Goal: Task Accomplishment & Management: Manage account settings

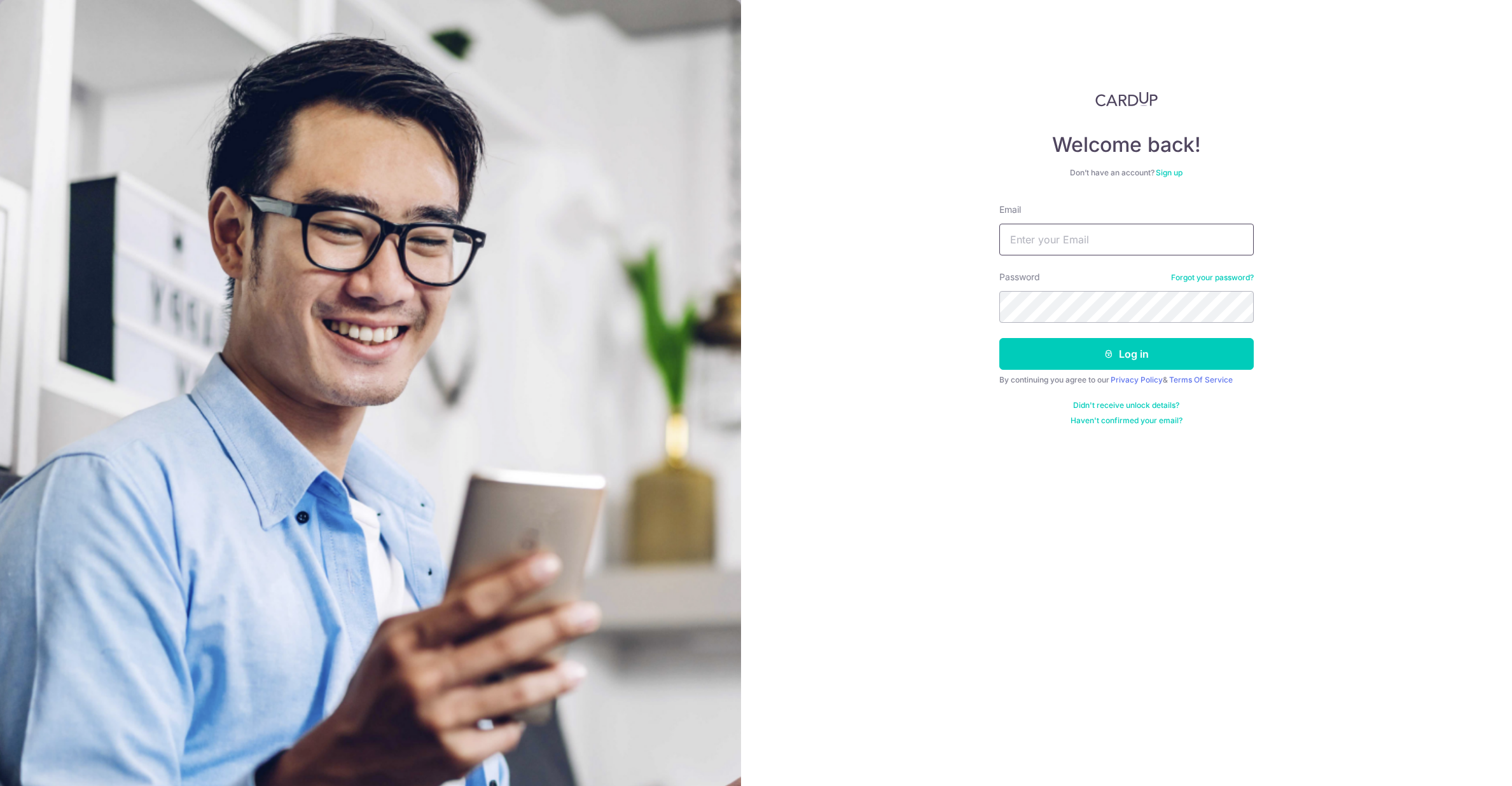
type input "ganyenping@me.com"
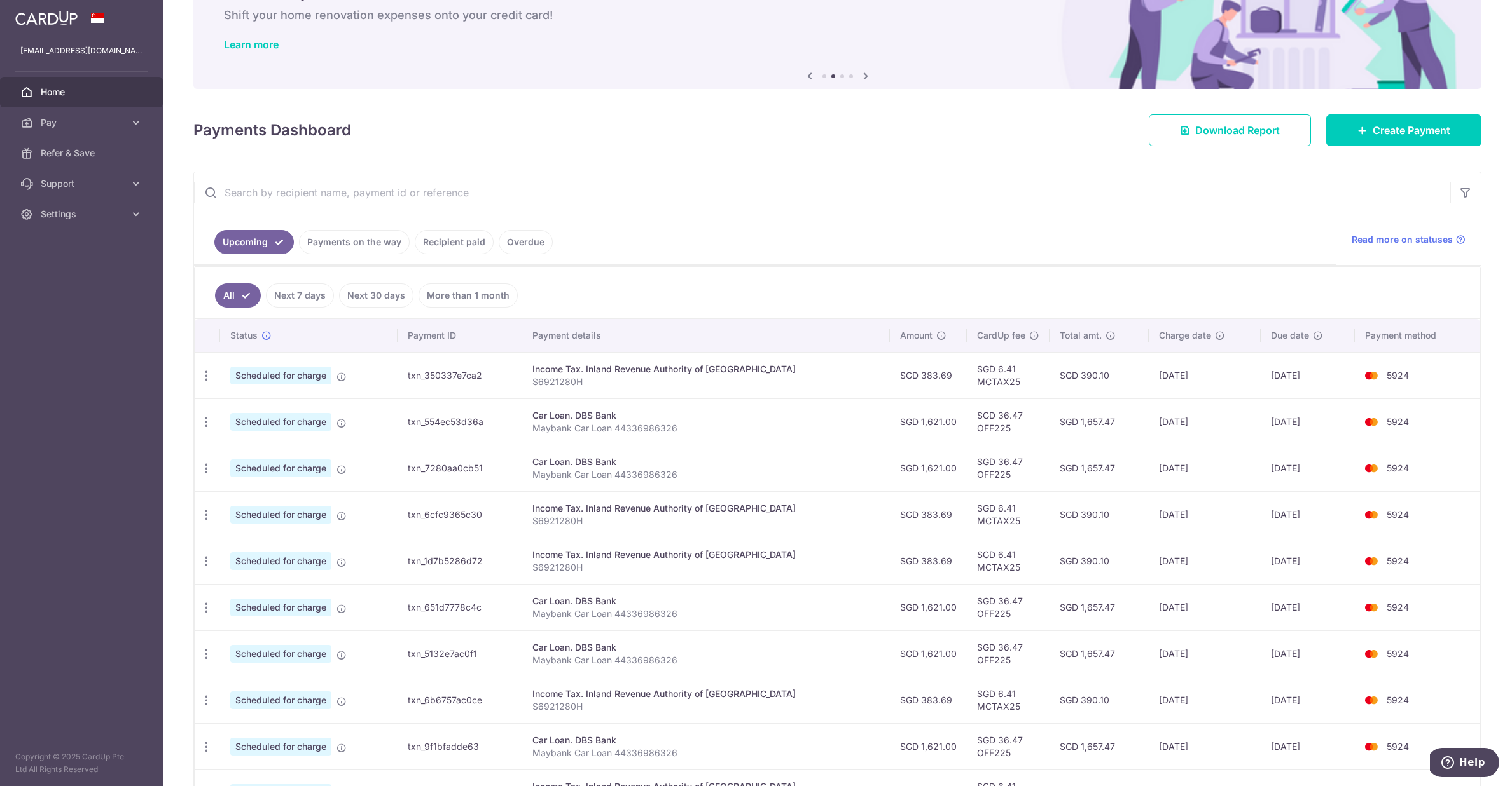
scroll to position [196, 0]
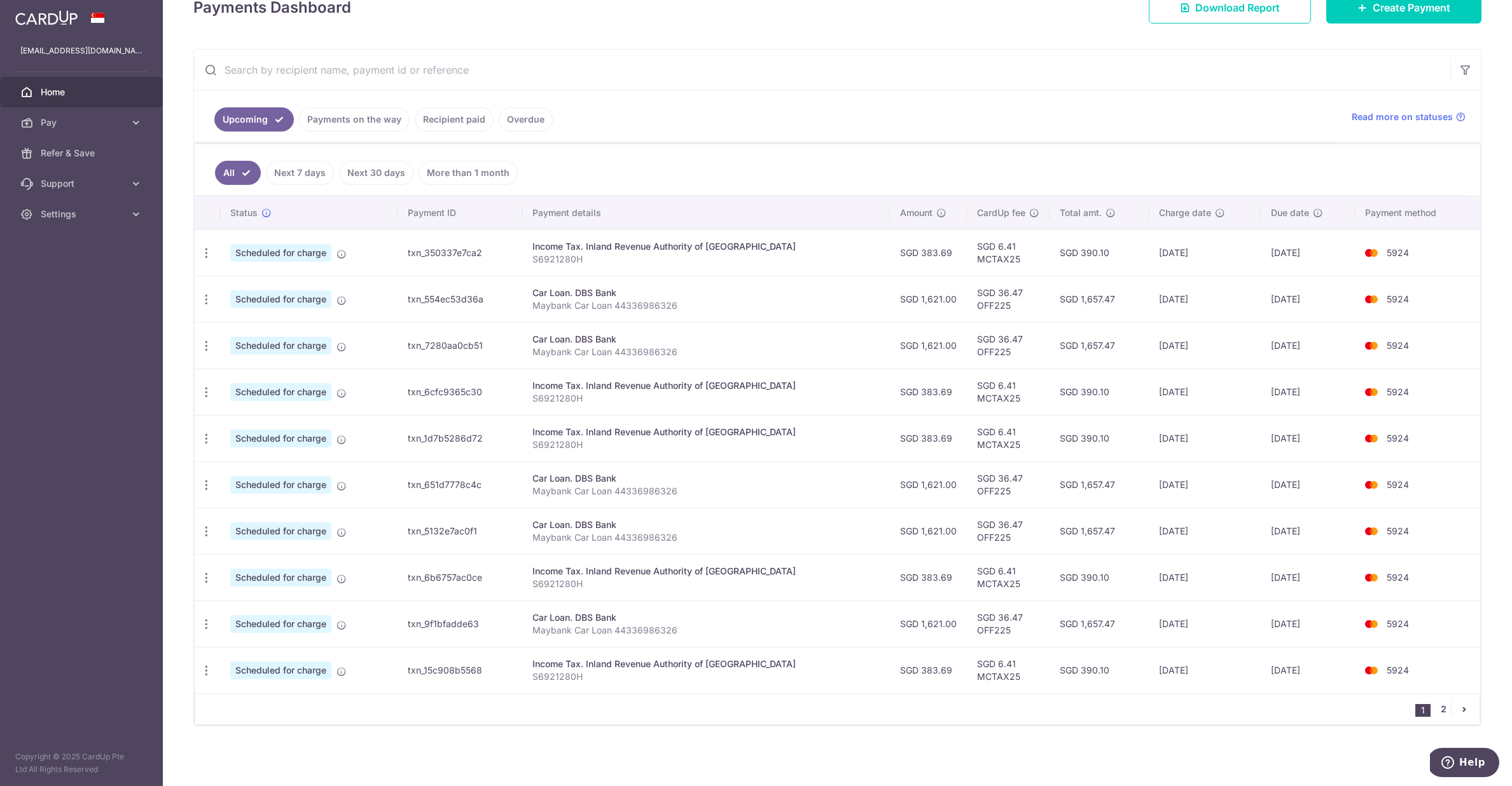
click at [1436, 709] on link "2" at bounding box center [1443, 710] width 15 height 15
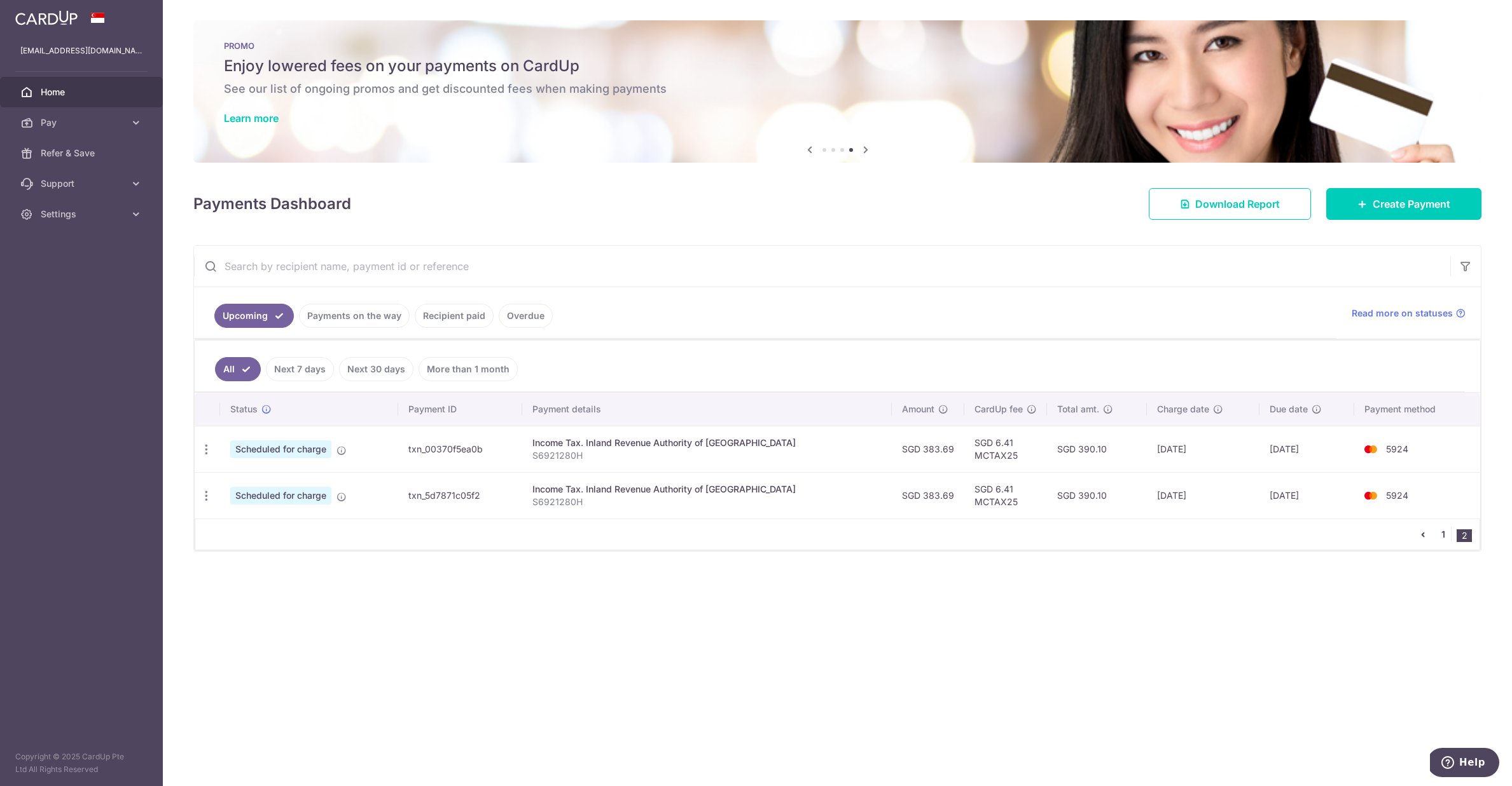
click at [1441, 536] on link "1" at bounding box center [1443, 535] width 15 height 15
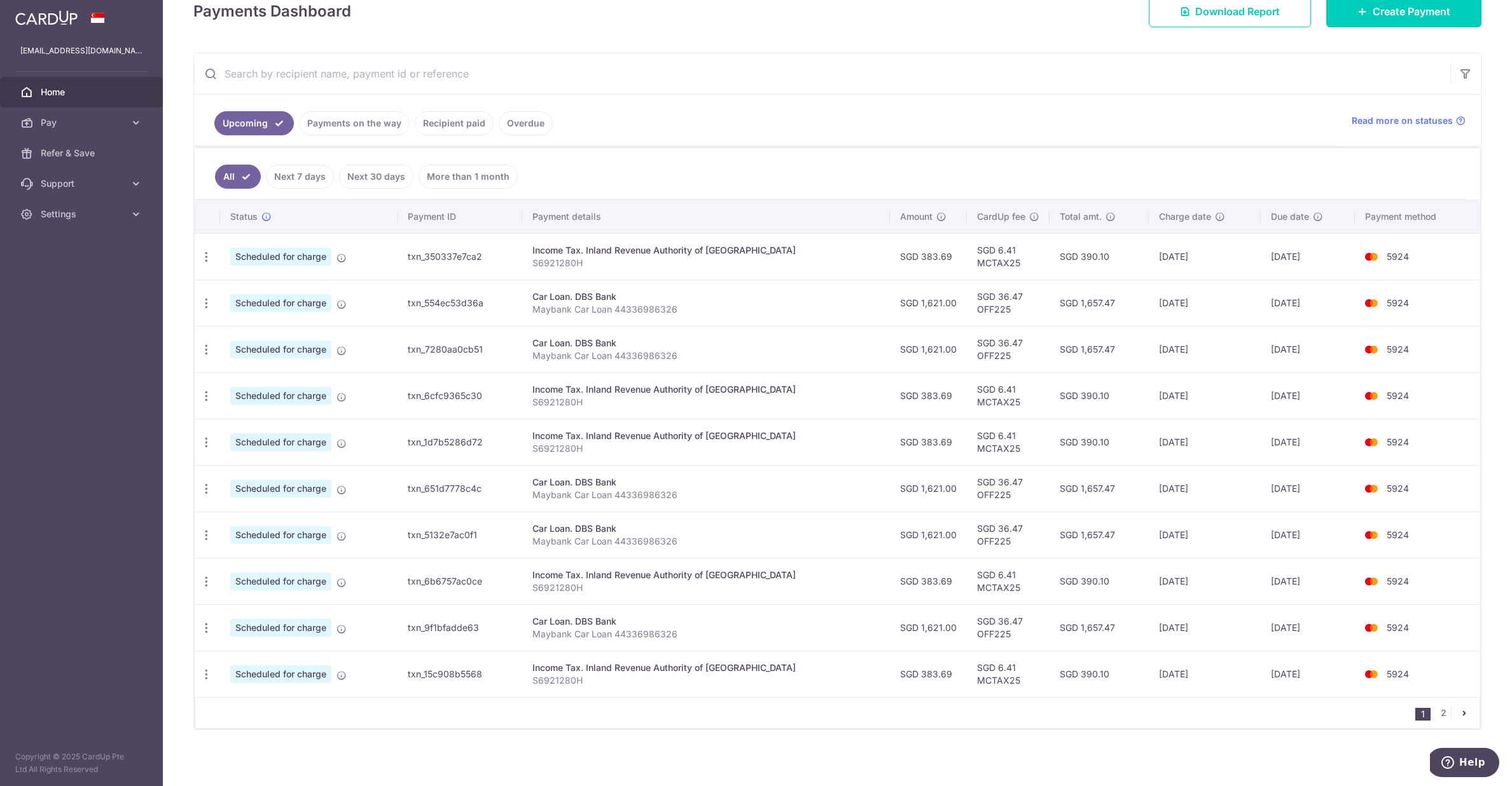
scroll to position [196, 0]
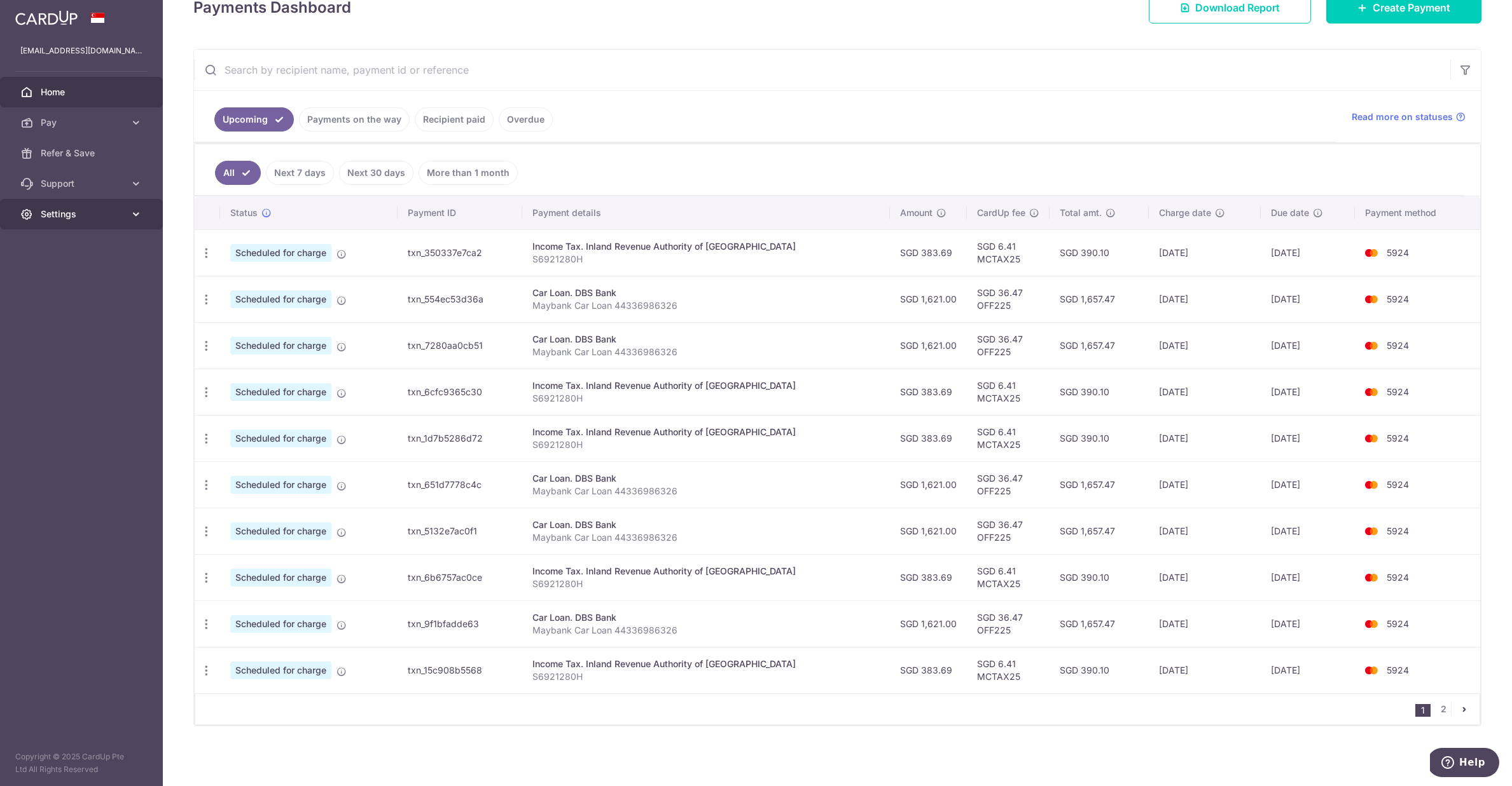
click at [74, 214] on span "Settings" at bounding box center [83, 214] width 84 height 13
click at [52, 278] on span "Logout" at bounding box center [83, 275] width 84 height 13
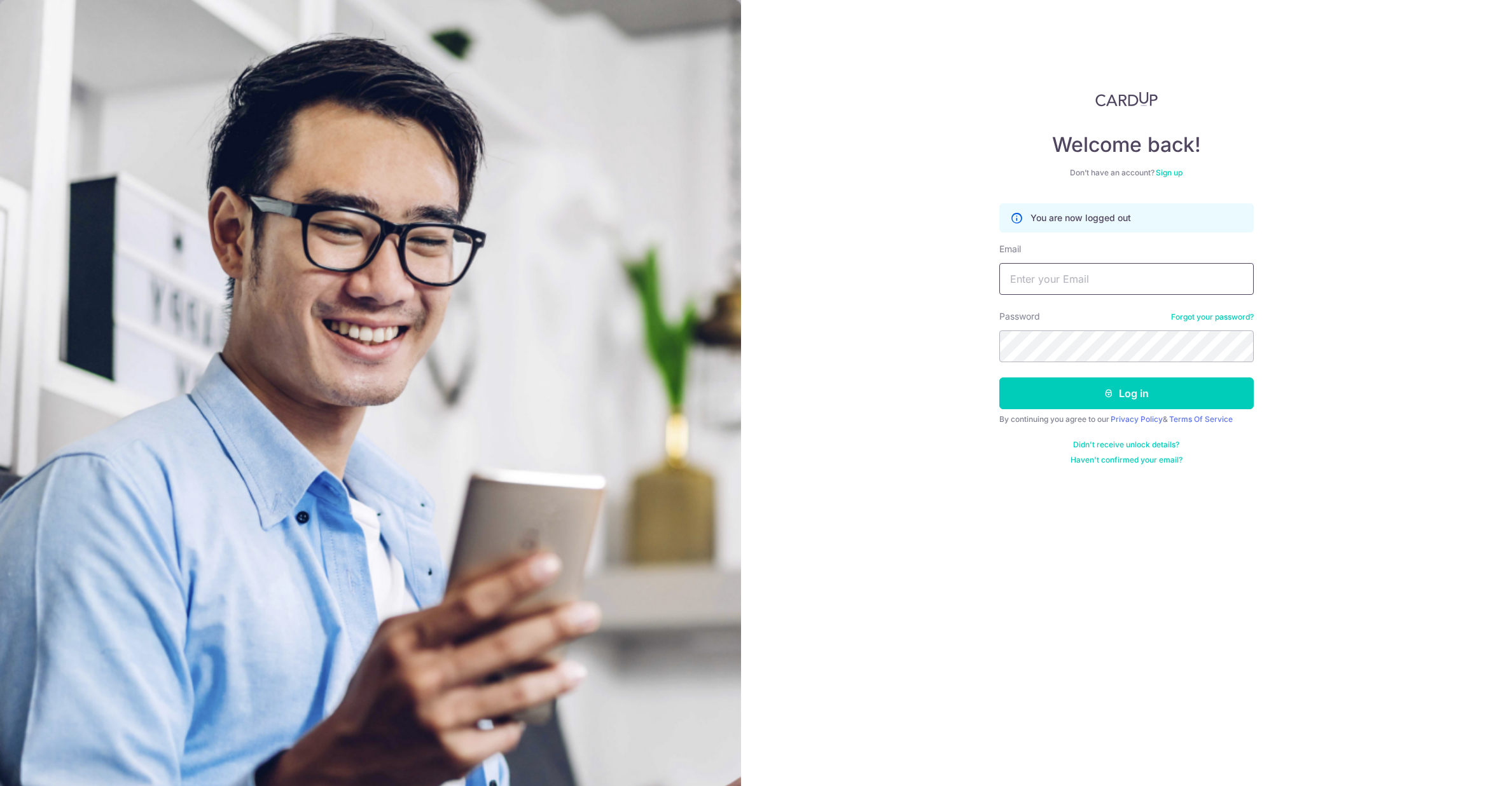
type input "[PERSON_NAME][EMAIL_ADDRESS][PERSON_NAME][DOMAIN_NAME]"
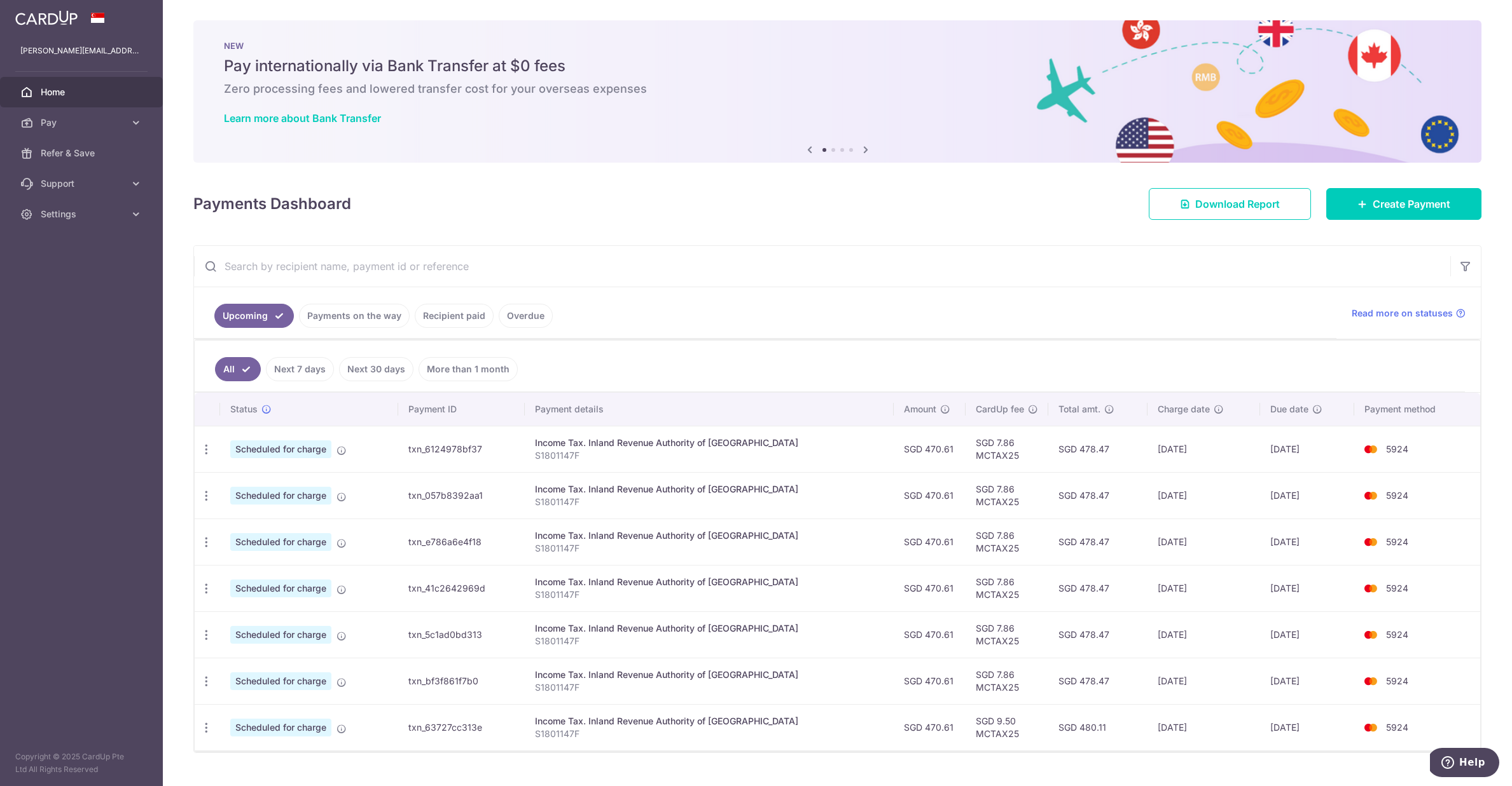
scroll to position [27, 0]
